Goal: Task Accomplishment & Management: Use online tool/utility

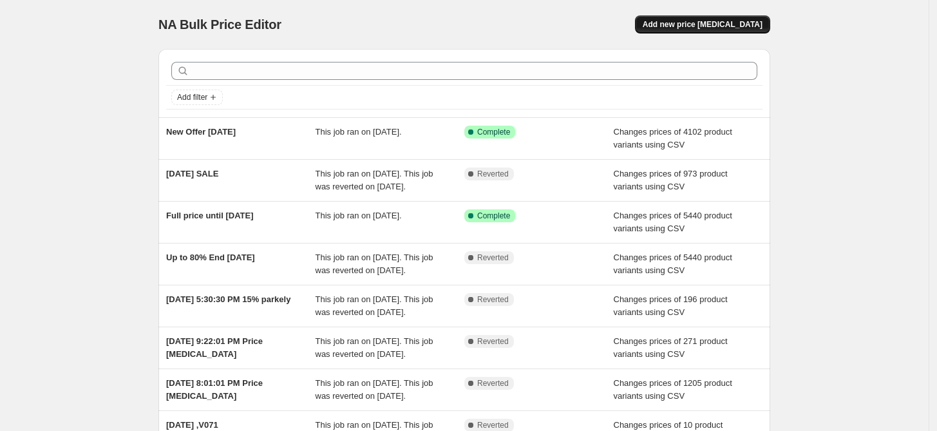
click at [706, 19] on span "Add new price [MEDICAL_DATA]" at bounding box center [702, 24] width 120 height 10
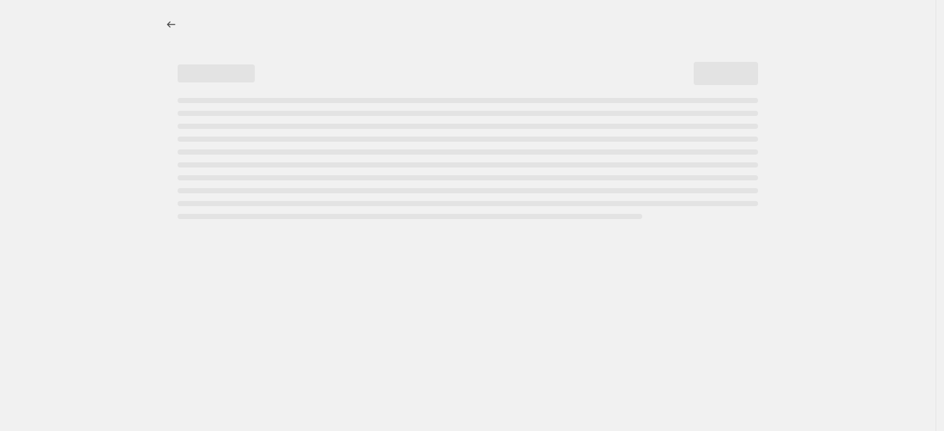
select select "percentage"
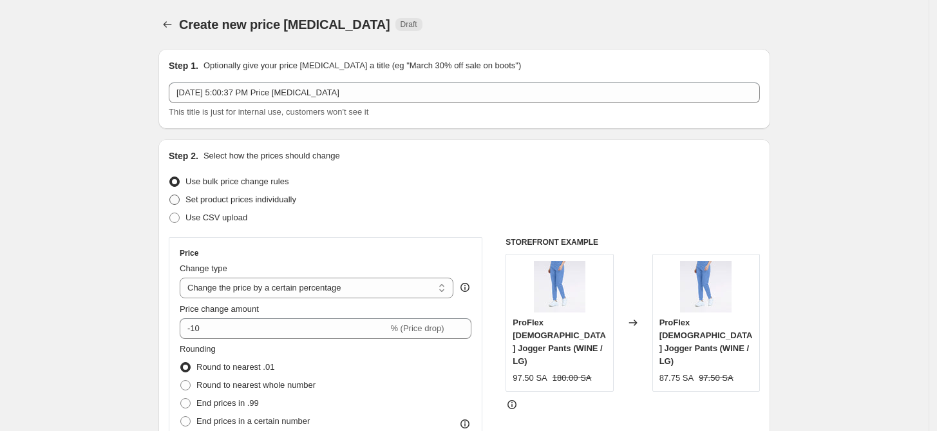
click at [200, 207] on label "Set product prices individually" at bounding box center [232, 200] width 127 height 18
click at [170, 195] on input "Set product prices individually" at bounding box center [169, 194] width 1 height 1
radio input "true"
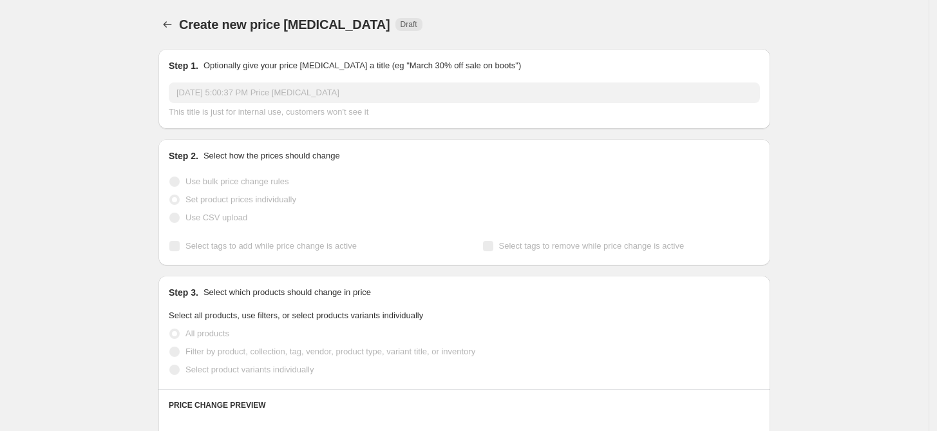
click at [200, 211] on span "Use CSV upload" at bounding box center [216, 217] width 62 height 13
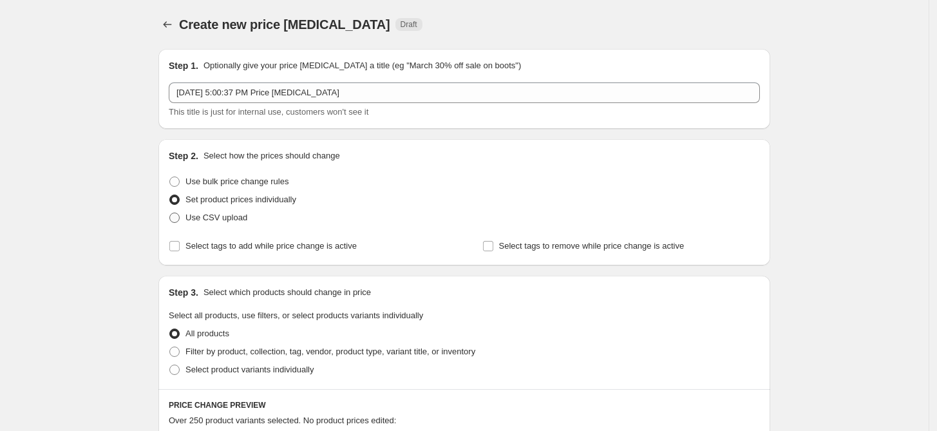
click at [200, 218] on span "Use CSV upload" at bounding box center [216, 217] width 62 height 10
click at [170, 213] on input "Use CSV upload" at bounding box center [169, 212] width 1 height 1
radio input "true"
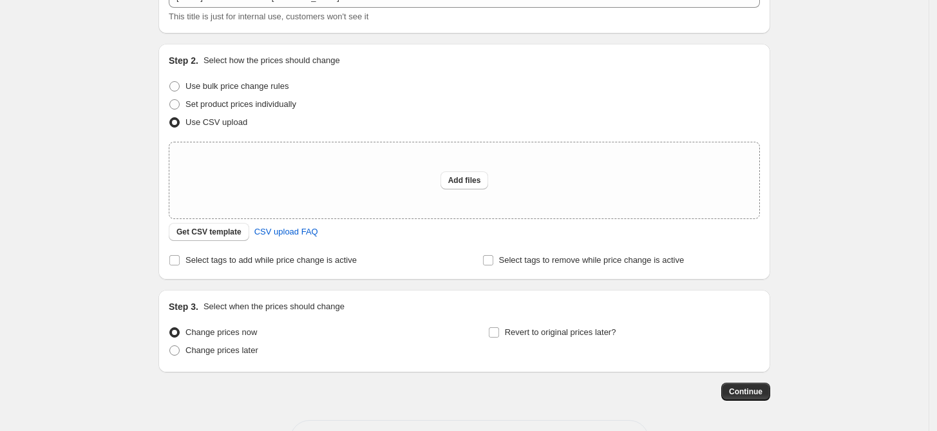
scroll to position [118, 0]
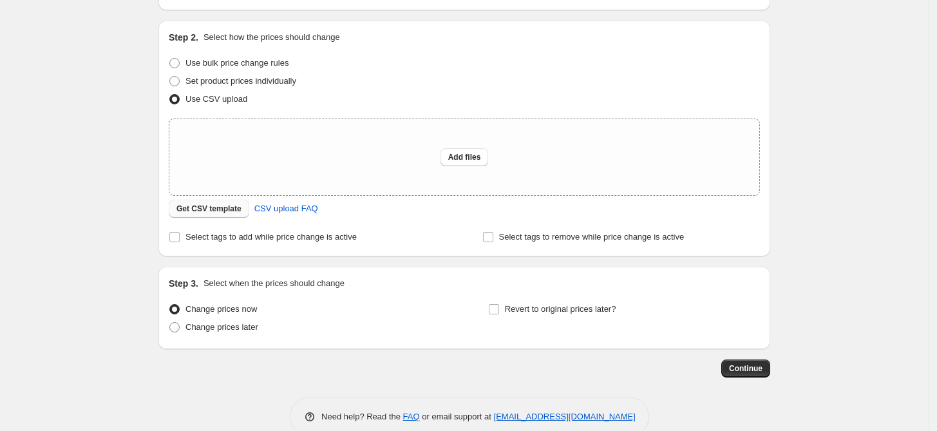
click at [211, 204] on span "Get CSV template" at bounding box center [208, 208] width 65 height 10
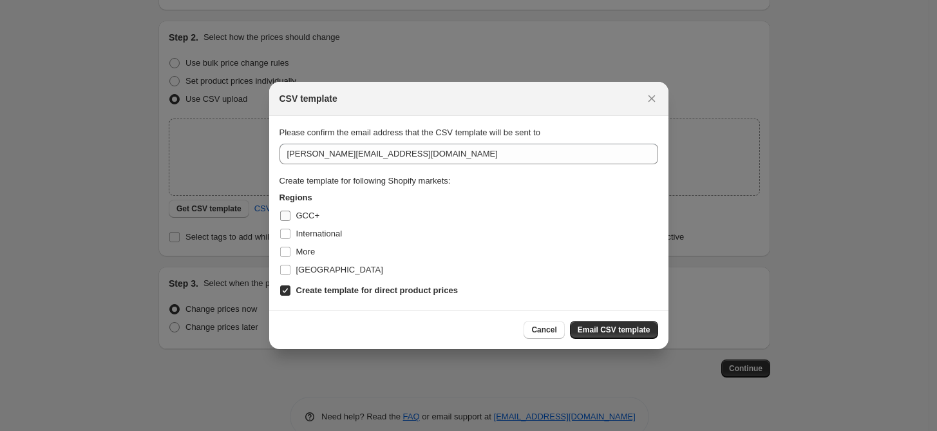
drag, startPoint x: 283, startPoint y: 209, endPoint x: 290, endPoint y: 220, distance: 13.6
click at [283, 209] on label "GCC+" at bounding box center [299, 216] width 40 height 18
click at [283, 211] on input "GCC+" at bounding box center [285, 216] width 10 height 10
checkbox input "true"
click at [292, 226] on label "International" at bounding box center [310, 234] width 63 height 18
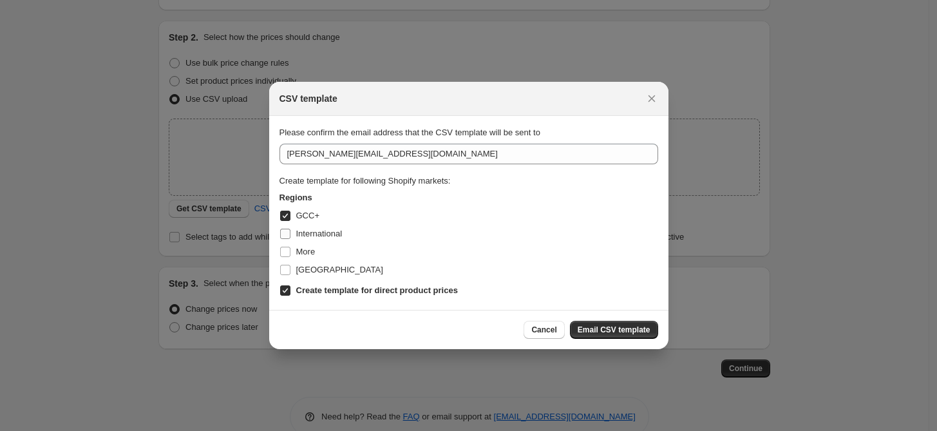
click at [290, 229] on input "International" at bounding box center [285, 234] width 10 height 10
checkbox input "true"
click at [301, 265] on span "[GEOGRAPHIC_DATA]" at bounding box center [339, 270] width 87 height 10
click at [290, 265] on input "[GEOGRAPHIC_DATA]" at bounding box center [285, 270] width 10 height 10
checkbox input "true"
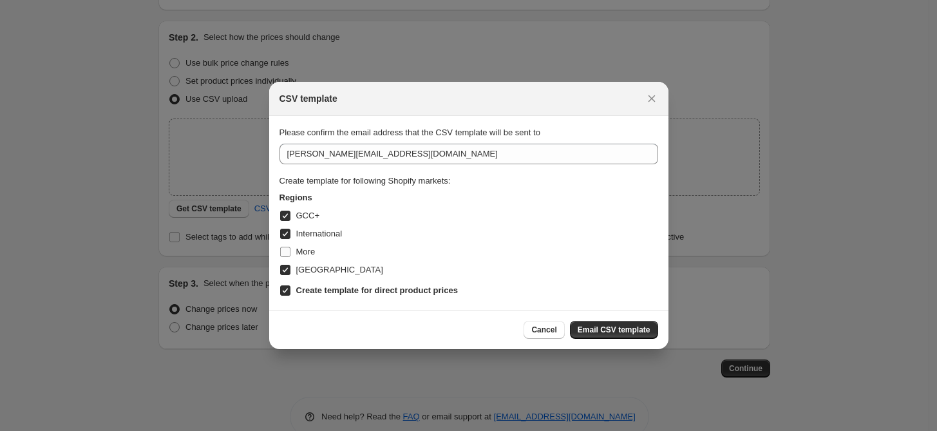
click at [301, 250] on span "More" at bounding box center [305, 252] width 19 height 10
click at [290, 250] on input "More" at bounding box center [285, 252] width 10 height 10
checkbox input "true"
click at [603, 335] on button "Email CSV template" at bounding box center [614, 330] width 88 height 18
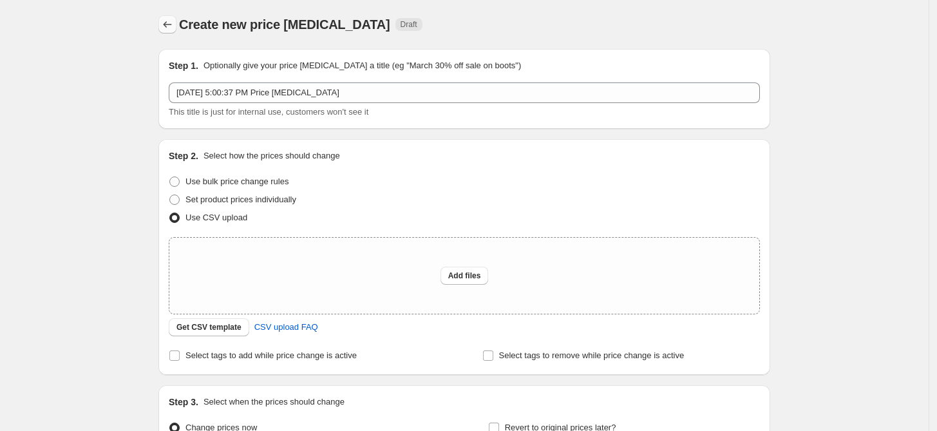
click at [173, 30] on icon "Price change jobs" at bounding box center [167, 24] width 13 height 13
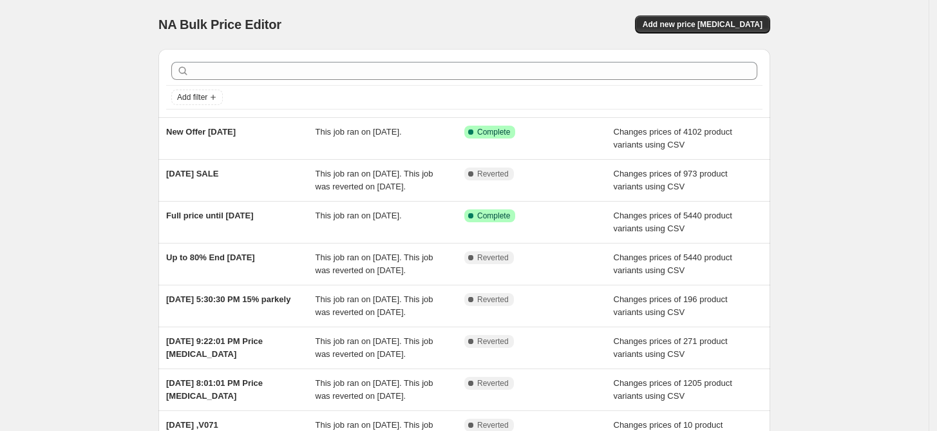
click at [91, 51] on div "NA Bulk Price Editor. This page is ready NA Bulk Price Editor Add new price [ME…" at bounding box center [464, 331] width 928 height 663
click at [728, 26] on span "Add new price [MEDICAL_DATA]" at bounding box center [702, 24] width 120 height 10
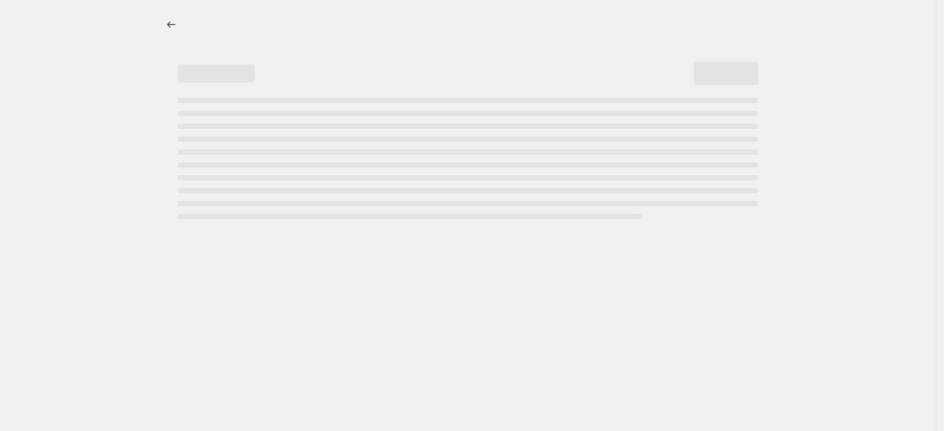
select select "percentage"
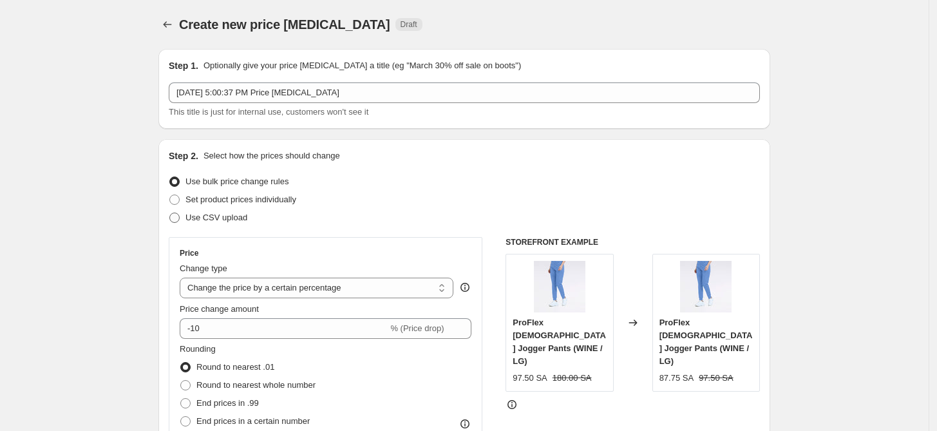
click at [213, 215] on span "Use CSV upload" at bounding box center [216, 217] width 62 height 10
click at [170, 213] on input "Use CSV upload" at bounding box center [169, 212] width 1 height 1
radio input "true"
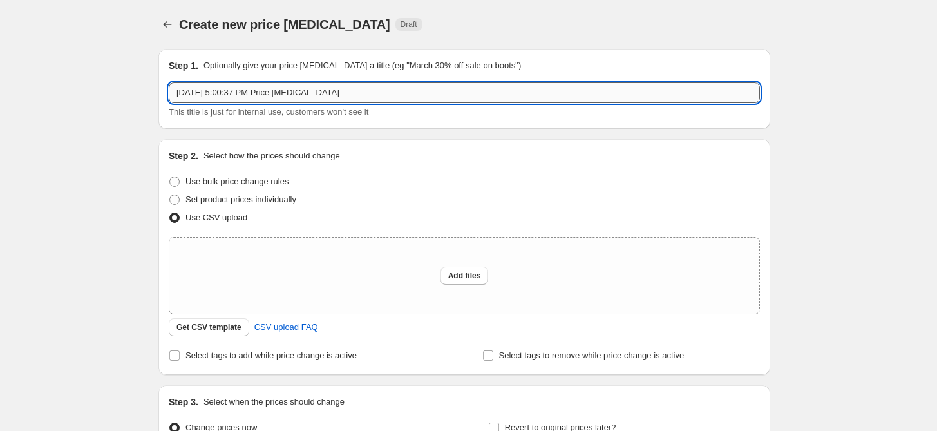
drag, startPoint x: 351, startPoint y: 92, endPoint x: 178, endPoint y: 93, distance: 173.2
click at [178, 93] on input "[DATE] 5:00:37 PM Price [MEDICAL_DATA]" at bounding box center [464, 92] width 591 height 21
paste input "crub Set for"
type input "Scrub Set for"
click at [460, 279] on span "Add files" at bounding box center [464, 275] width 33 height 10
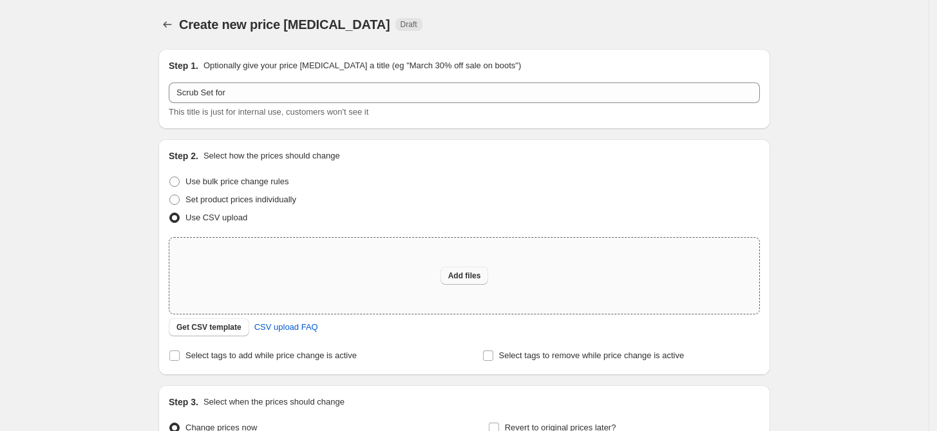
type input "C:\fakepath\csv_template_user_42156 [DATE].csv"
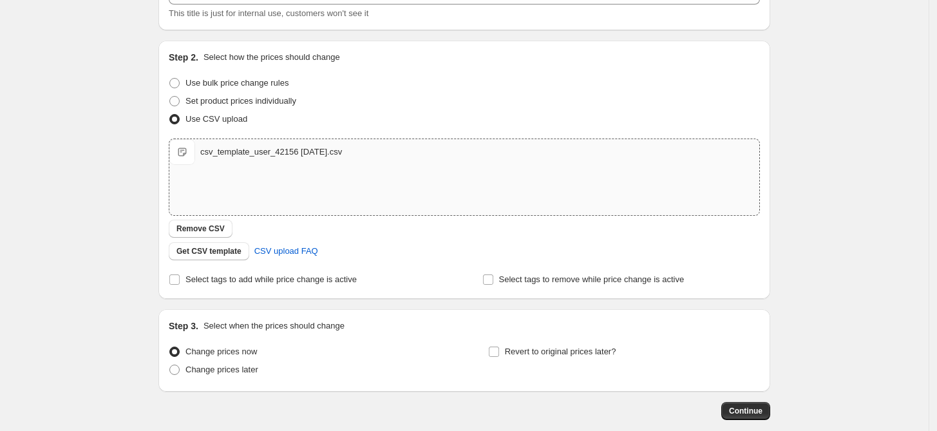
scroll to position [165, 0]
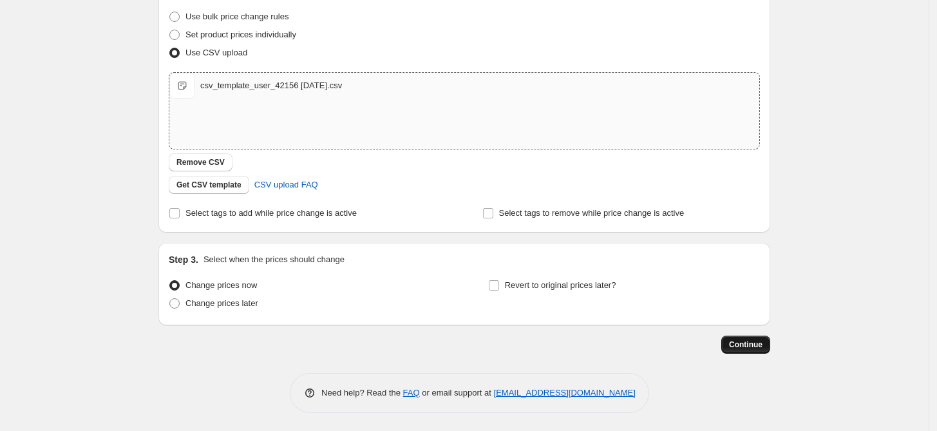
click at [742, 346] on span "Continue" at bounding box center [745, 344] width 33 height 10
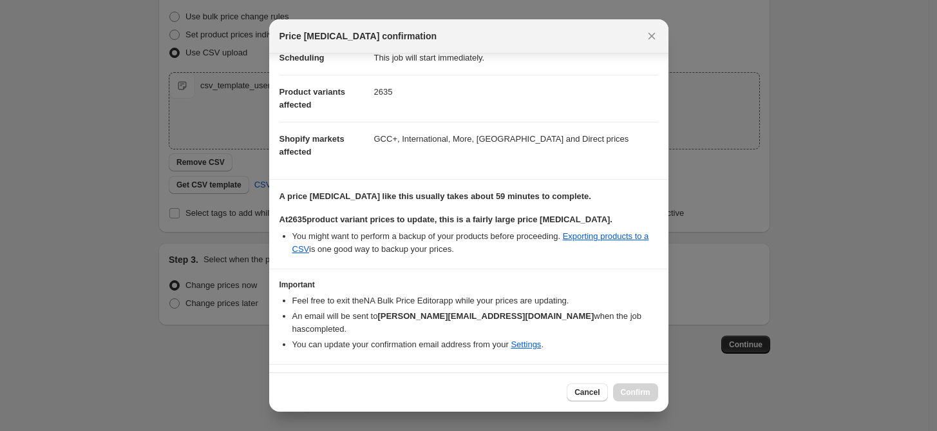
scroll to position [51, 0]
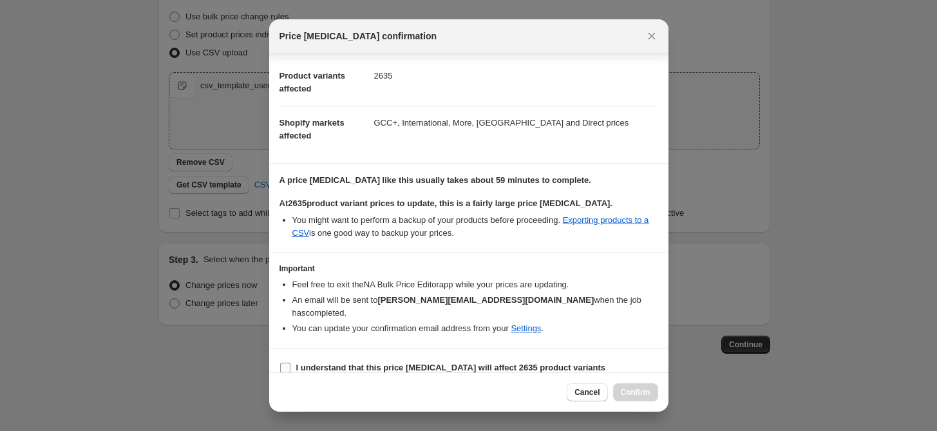
click at [355, 362] on b "I understand that this price [MEDICAL_DATA] will affect 2635 product variants" at bounding box center [451, 367] width 310 height 10
click at [290, 362] on input "I understand that this price [MEDICAL_DATA] will affect 2635 product variants" at bounding box center [285, 367] width 10 height 10
checkbox input "true"
click at [644, 393] on span "Confirm" at bounding box center [636, 392] width 30 height 10
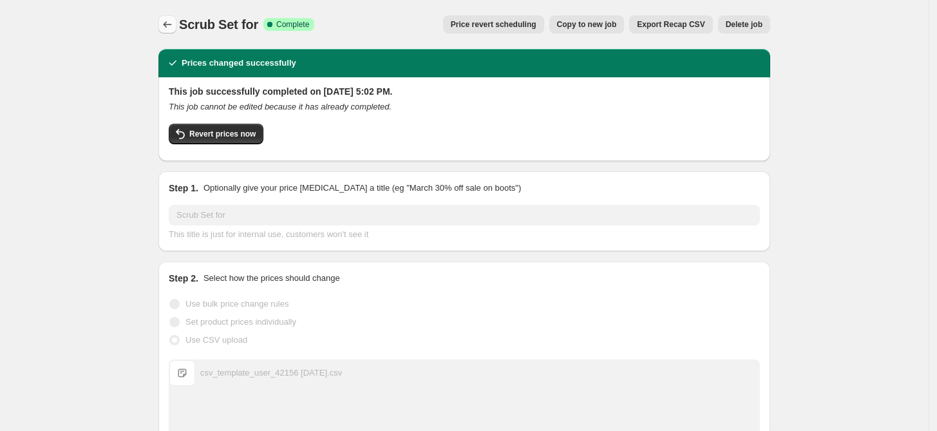
click at [170, 18] on icon "Price change jobs" at bounding box center [167, 24] width 13 height 13
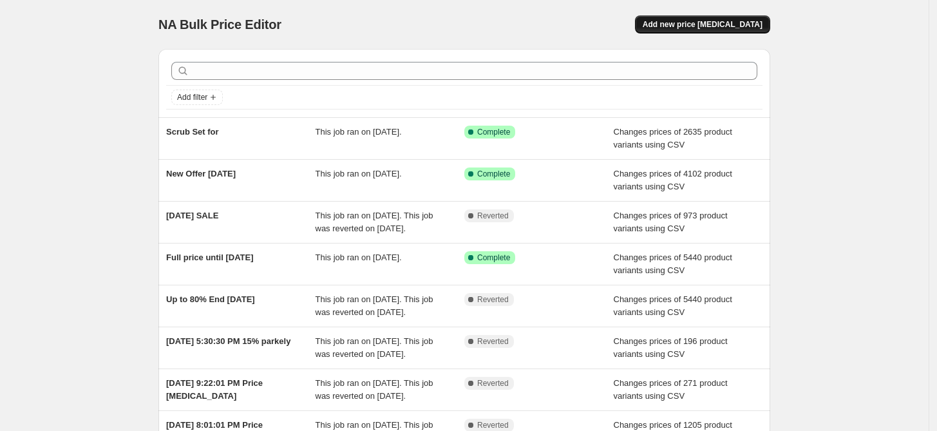
click at [715, 21] on span "Add new price [MEDICAL_DATA]" at bounding box center [702, 24] width 120 height 10
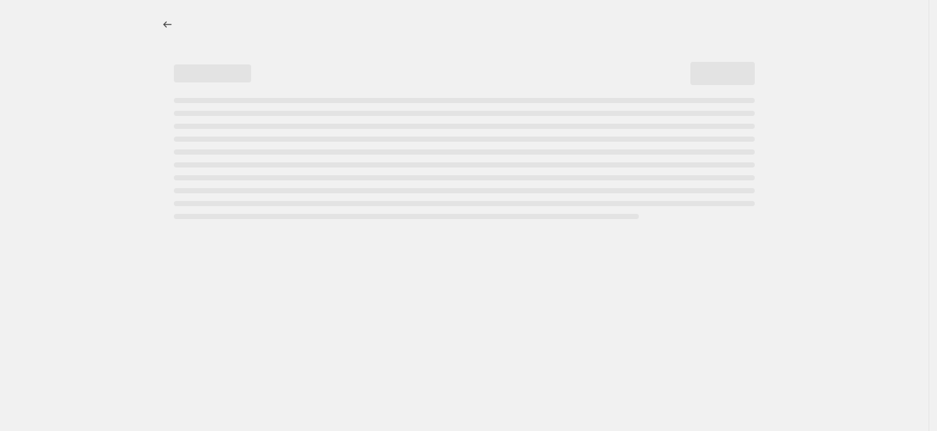
select select "percentage"
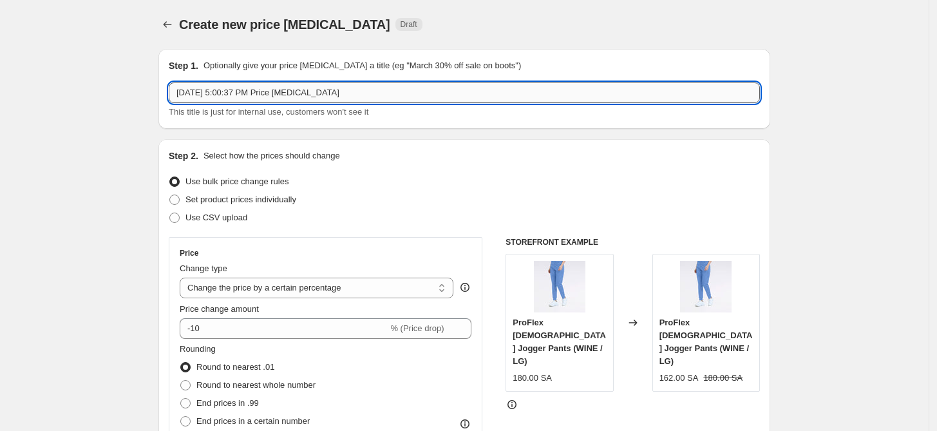
click at [276, 89] on input "[DATE] 5:00:37 PM Price [MEDICAL_DATA]" at bounding box center [464, 92] width 591 height 21
click at [277, 89] on input "[DATE] 5:00:37 PM Price [MEDICAL_DATA]" at bounding box center [464, 92] width 591 height 21
type input "parkely"
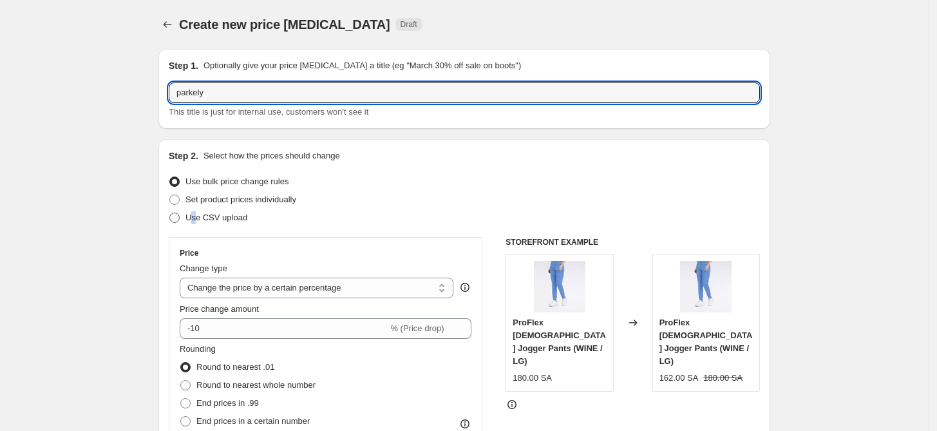
click at [196, 219] on span "Use CSV upload" at bounding box center [216, 217] width 62 height 10
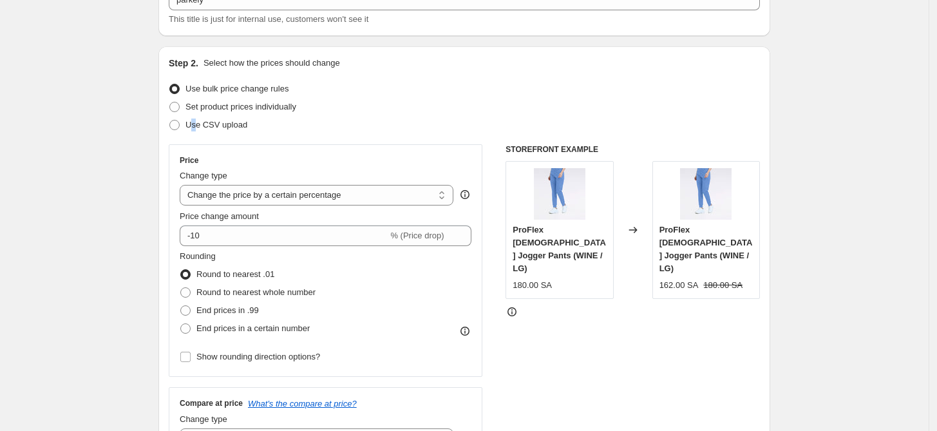
scroll to position [118, 0]
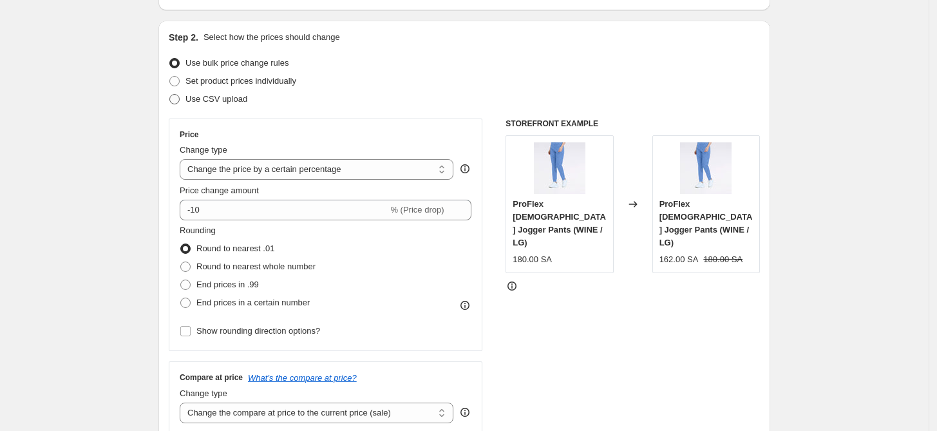
click at [241, 105] on label "Use CSV upload" at bounding box center [208, 99] width 79 height 18
click at [170, 95] on input "Use CSV upload" at bounding box center [169, 94] width 1 height 1
radio input "true"
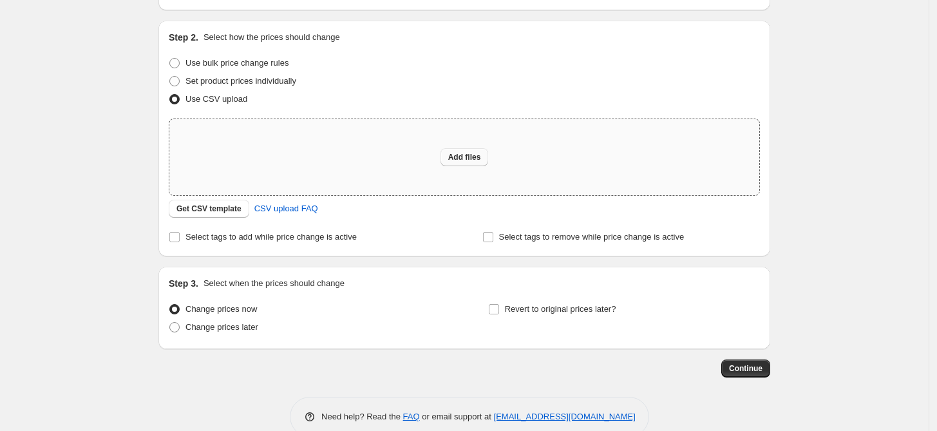
click at [489, 153] on button "Add files" at bounding box center [464, 157] width 48 height 18
type input "C:\fakepath\csv_template_user_42156-new.csv"
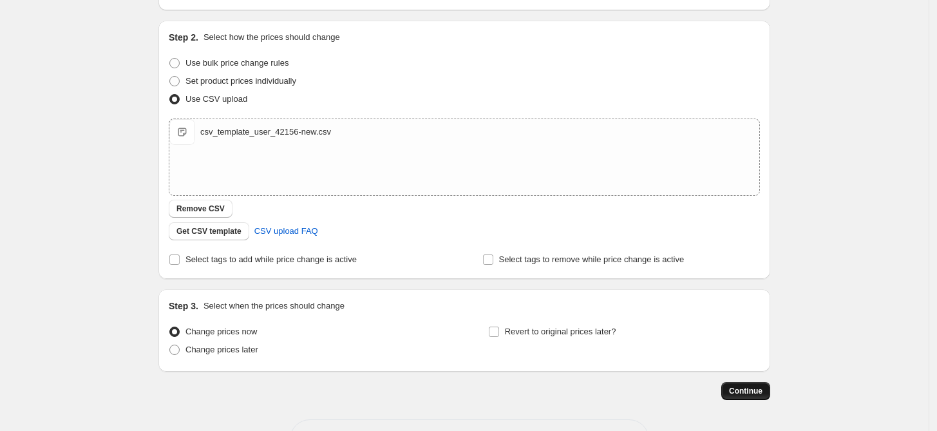
click at [751, 393] on span "Continue" at bounding box center [745, 391] width 33 height 10
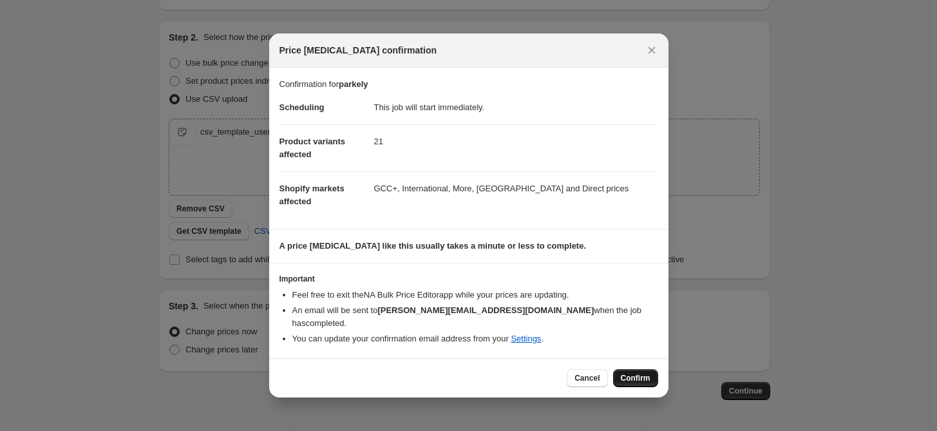
click at [628, 373] on span "Confirm" at bounding box center [636, 378] width 30 height 10
click at [628, 370] on div "Cancel Confirm" at bounding box center [611, 378] width 91 height 18
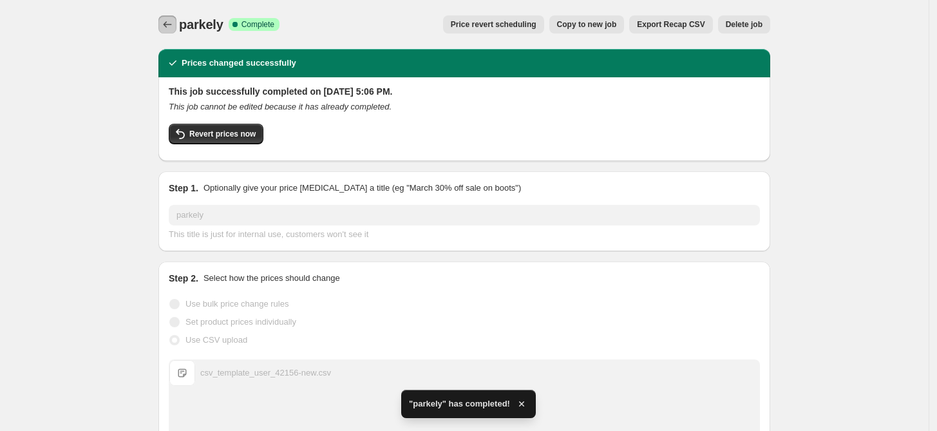
click at [170, 23] on icon "Price change jobs" at bounding box center [167, 24] width 13 height 13
